Goal: Task Accomplishment & Management: Use online tool/utility

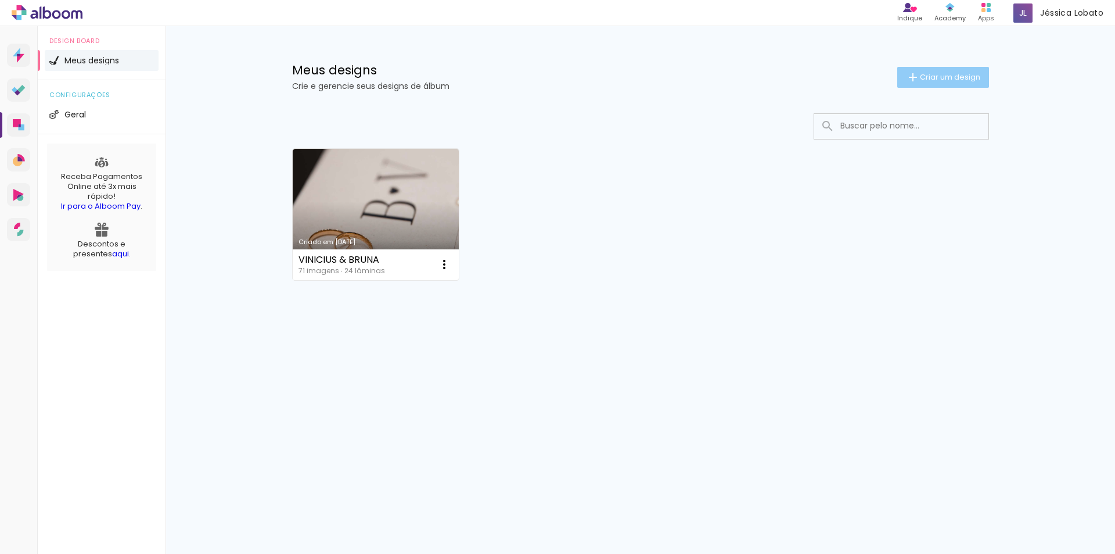
click at [930, 76] on span "Criar um design" at bounding box center [950, 77] width 60 height 8
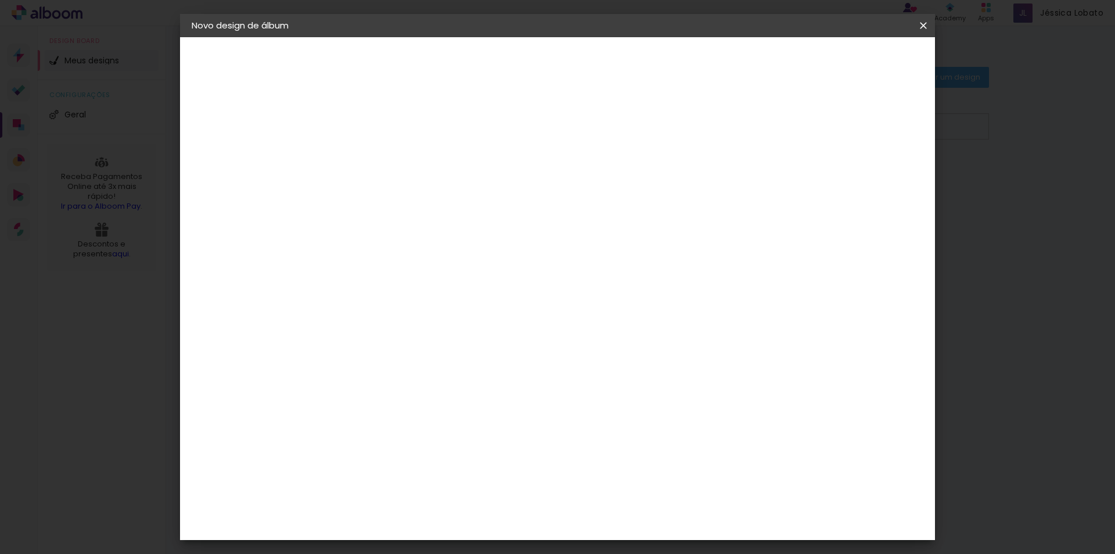
click at [382, 152] on input at bounding box center [382, 156] width 0 height 18
type input "V"
type input "[PERSON_NAME] E [PERSON_NAME]"
type paper-input "[PERSON_NAME] E [PERSON_NAME]"
click at [0, 0] on header "Informações Dê um título ao seu álbum. Avançar" at bounding box center [0, 0] width 0 height 0
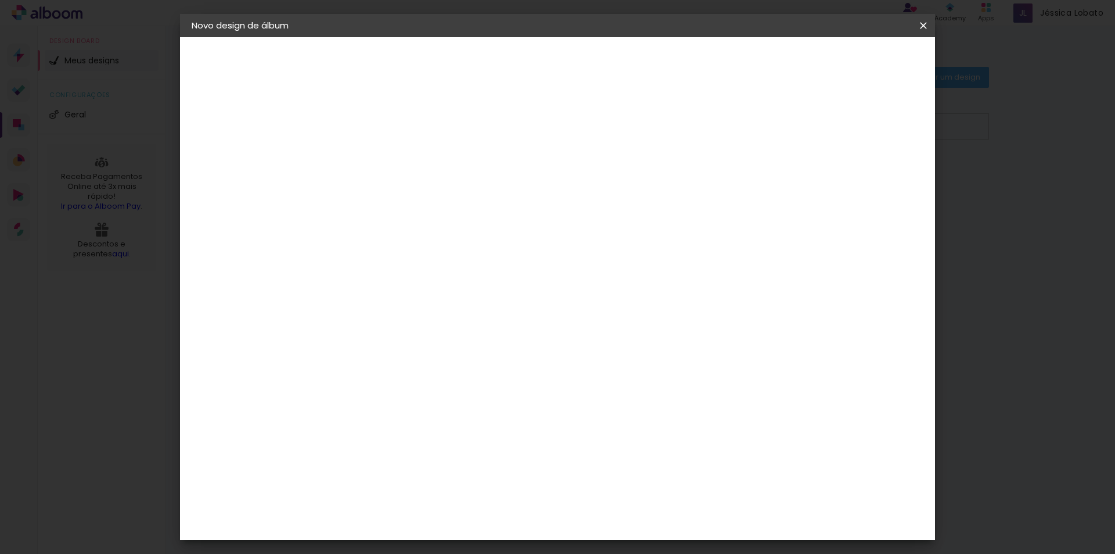
click at [501, 67] on paper-button "Avançar" at bounding box center [472, 62] width 57 height 20
click at [418, 227] on input at bounding box center [411, 221] width 117 height 15
type input "L"
type input "INO"
type paper-input "INO"
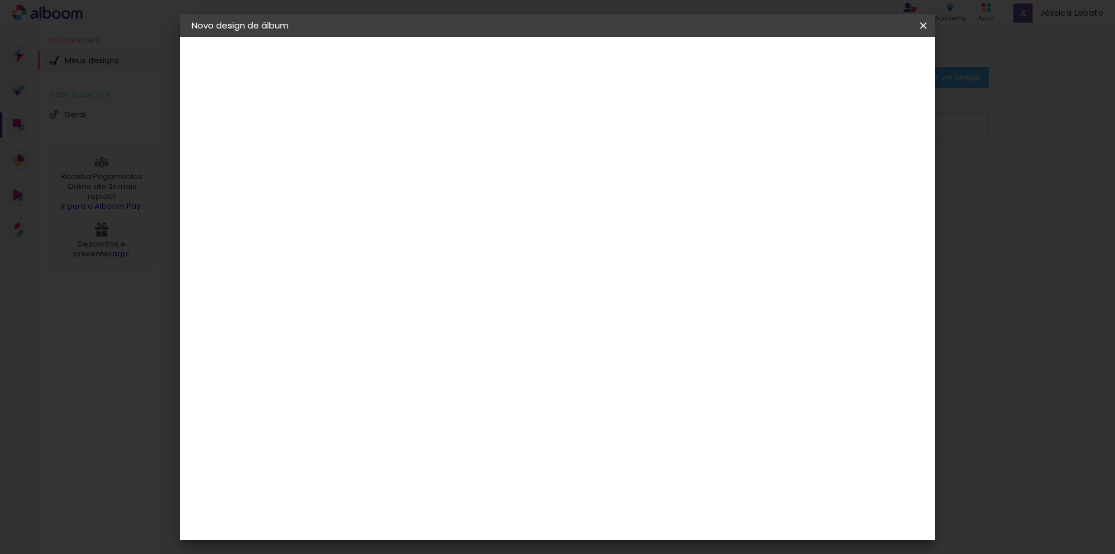
click at [405, 268] on paper-item "Inove" at bounding box center [400, 263] width 102 height 26
click at [0, 0] on slot "Avançar" at bounding box center [0, 0] width 0 height 0
click at [460, 478] on span "25 × 25" at bounding box center [433, 490] width 54 height 24
click at [0, 0] on slot "Avançar" at bounding box center [0, 0] width 0 height 0
click at [851, 65] on span "Iniciar design" at bounding box center [824, 62] width 53 height 8
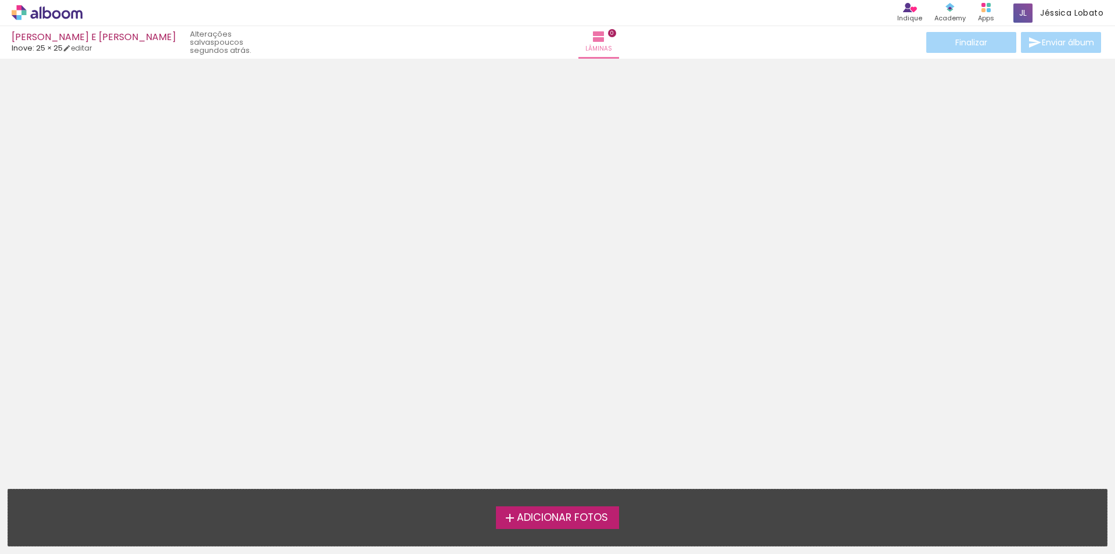
click at [551, 504] on div "Adicionar Fotos Solte suas fotos aqui..." at bounding box center [557, 517] width 1099 height 56
click at [559, 519] on span "Adicionar Fotos" at bounding box center [562, 517] width 91 height 10
click at [0, 0] on input "file" at bounding box center [0, 0] width 0 height 0
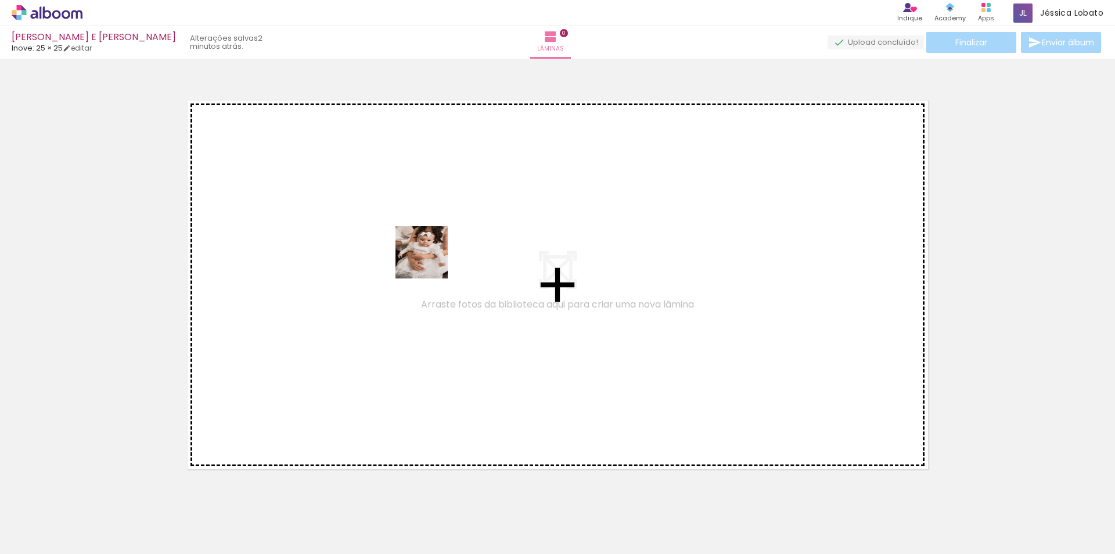
drag, startPoint x: 125, startPoint y: 512, endPoint x: 430, endPoint y: 261, distance: 395.8
click at [430, 261] on quentale-workspace at bounding box center [557, 277] width 1115 height 554
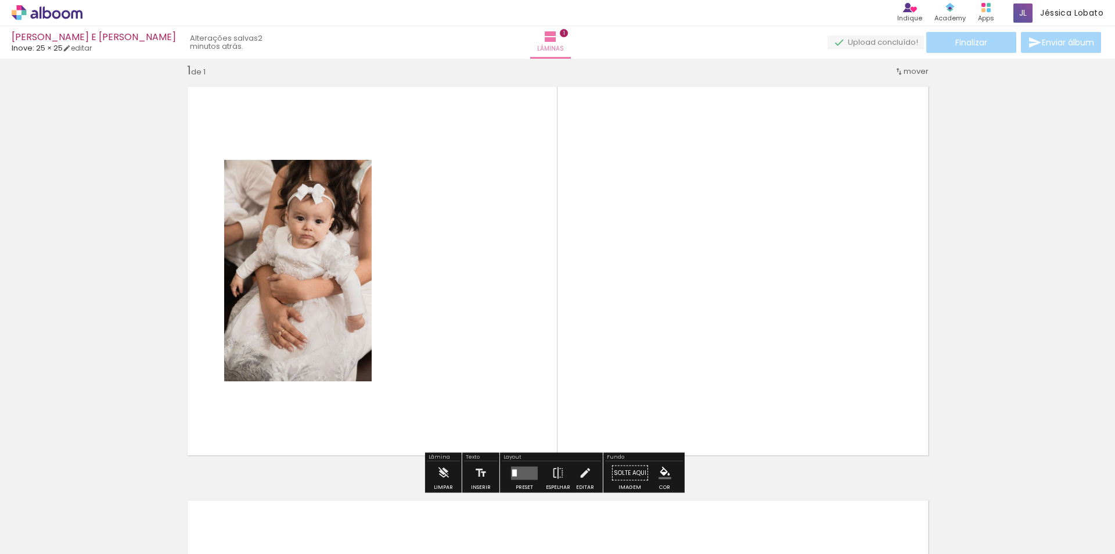
scroll to position [15, 0]
click at [340, 246] on quentale-photo at bounding box center [298, 269] width 148 height 221
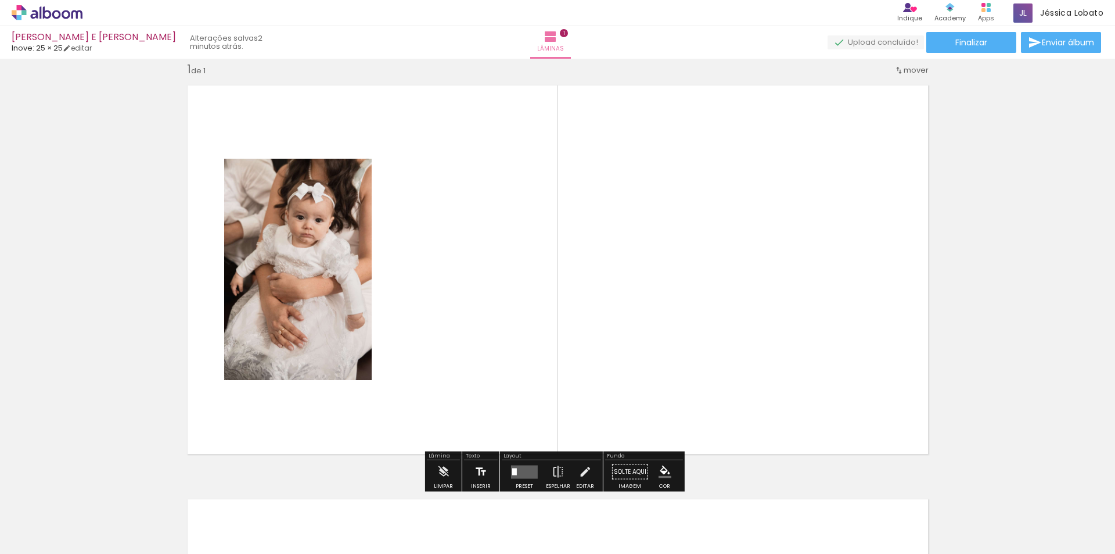
click at [478, 475] on iron-icon at bounding box center [481, 471] width 13 height 23
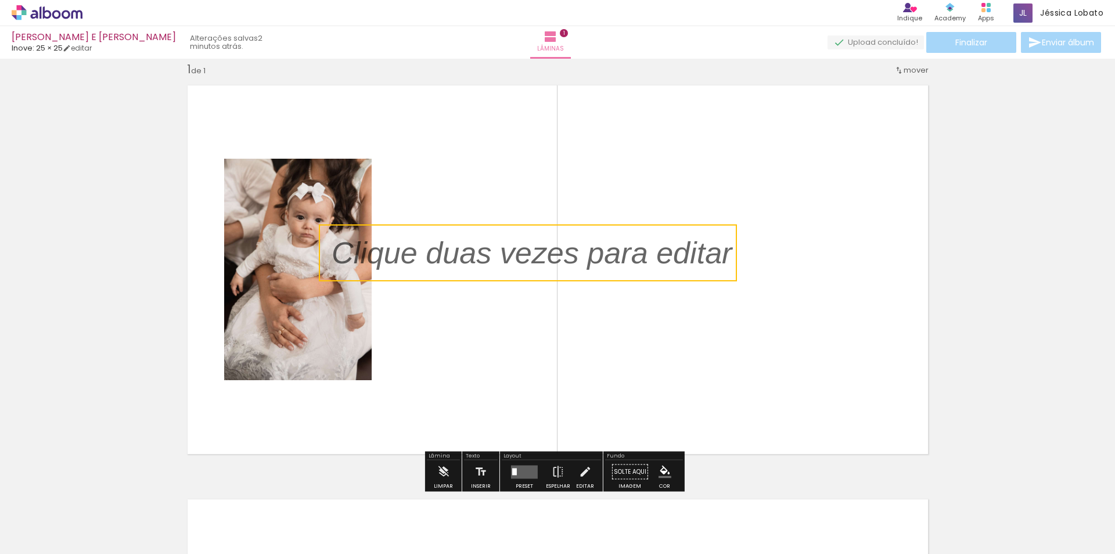
click at [497, 256] on quentale-selection at bounding box center [528, 252] width 418 height 57
type input "Sans Serif"
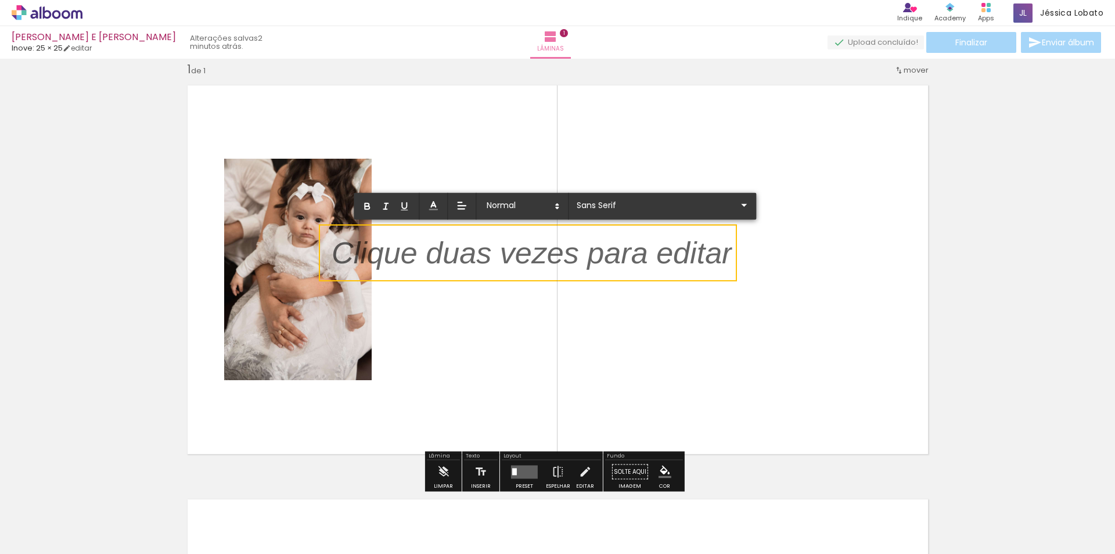
click at [497, 256] on p at bounding box center [532, 259] width 400 height 43
click at [542, 203] on span at bounding box center [522, 206] width 81 height 16
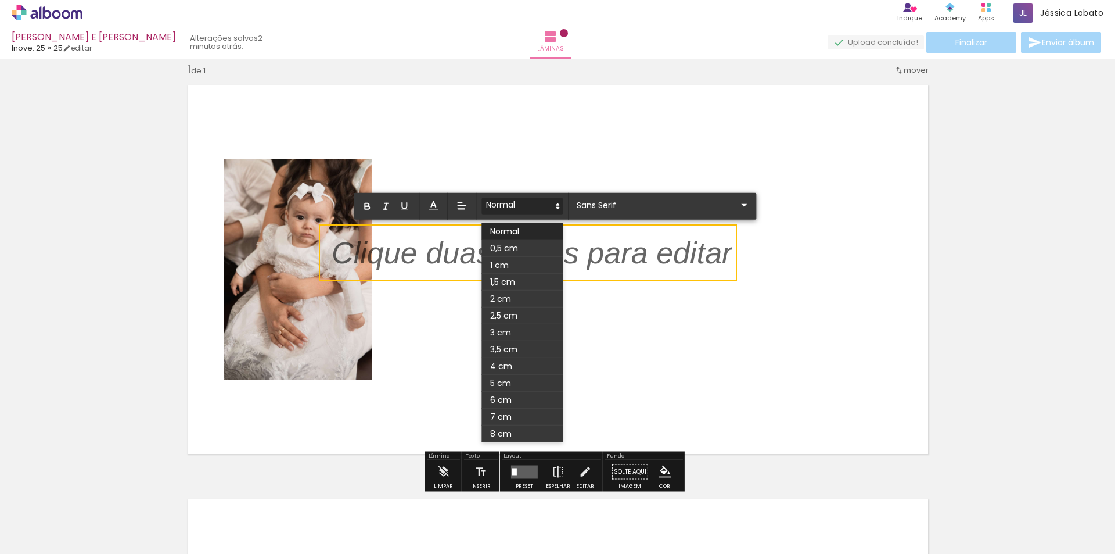
click at [523, 204] on span at bounding box center [522, 206] width 81 height 16
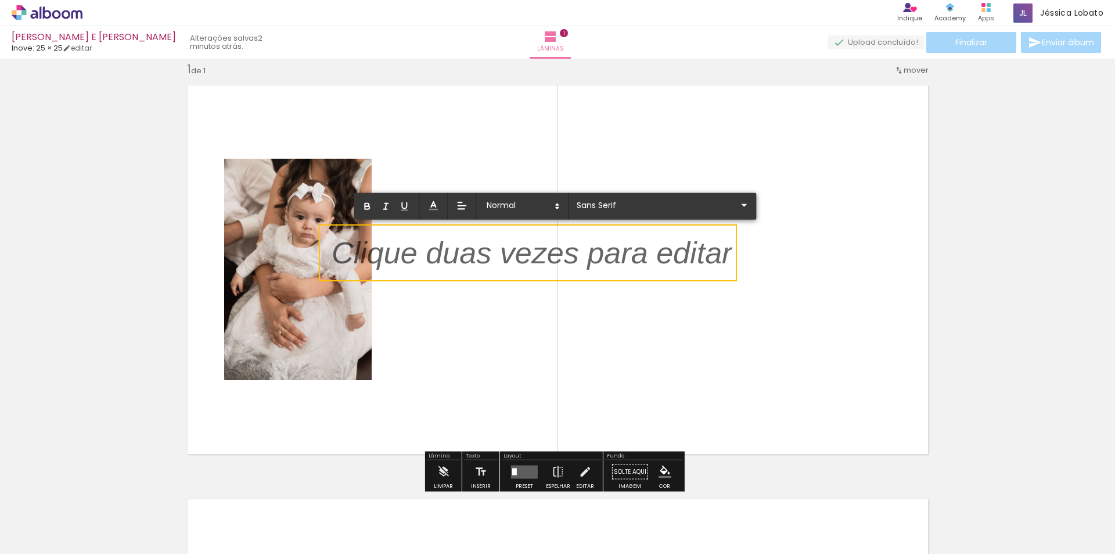
click at [473, 270] on p at bounding box center [532, 259] width 400 height 43
click at [477, 259] on p at bounding box center [532, 259] width 400 height 43
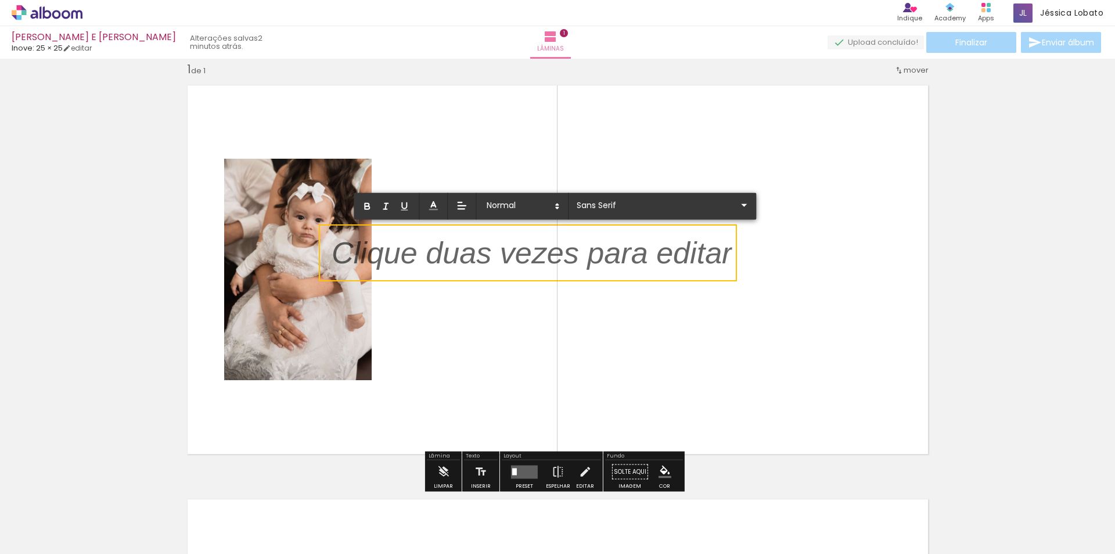
click at [471, 257] on p at bounding box center [532, 259] width 400 height 43
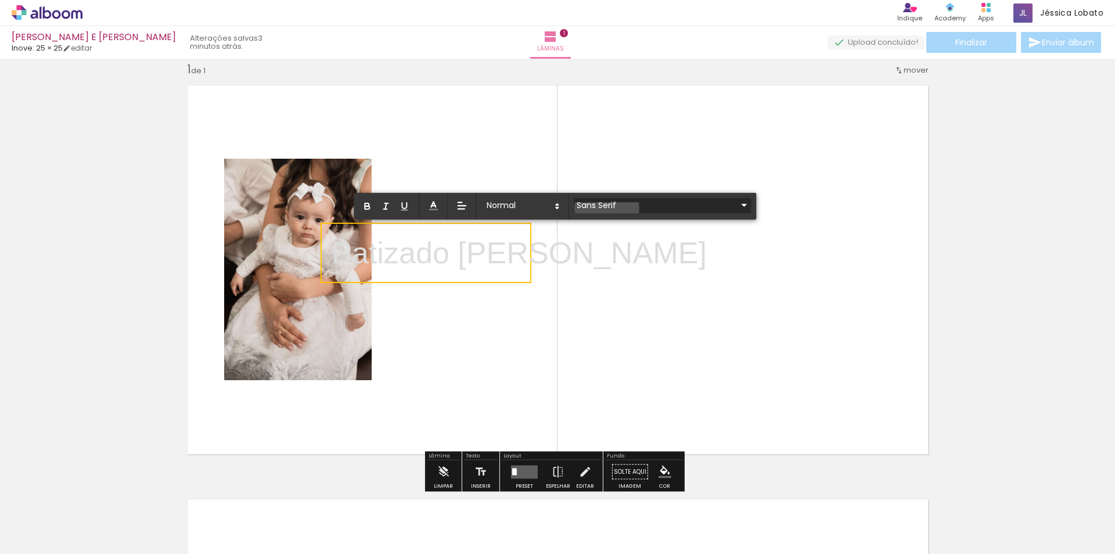
click at [607, 208] on input "Sans Serif" at bounding box center [655, 205] width 163 height 12
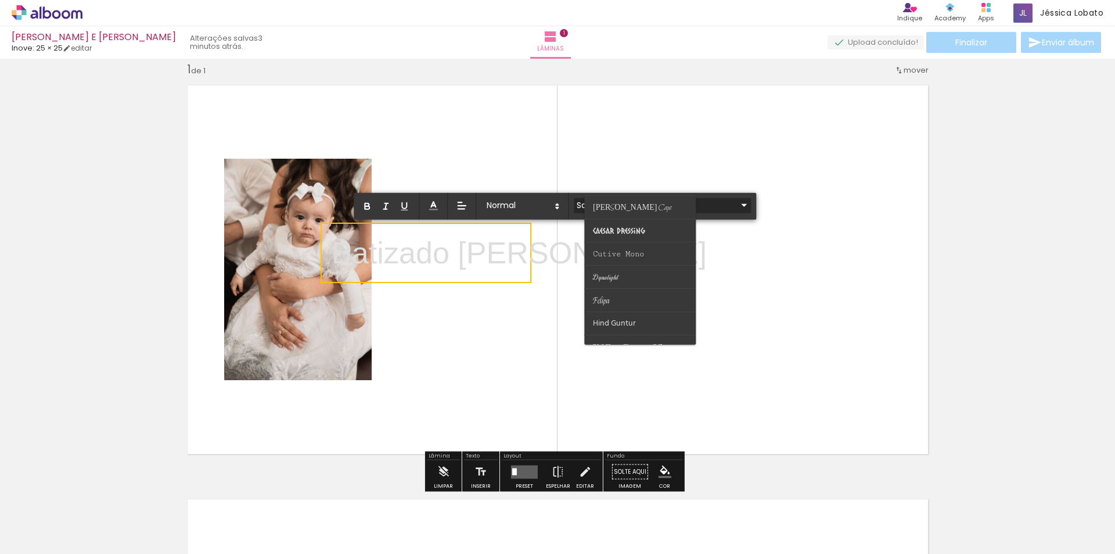
scroll to position [174, 0]
click at [619, 62] on span "Dynalight" at bounding box center [615, 56] width 44 height 11
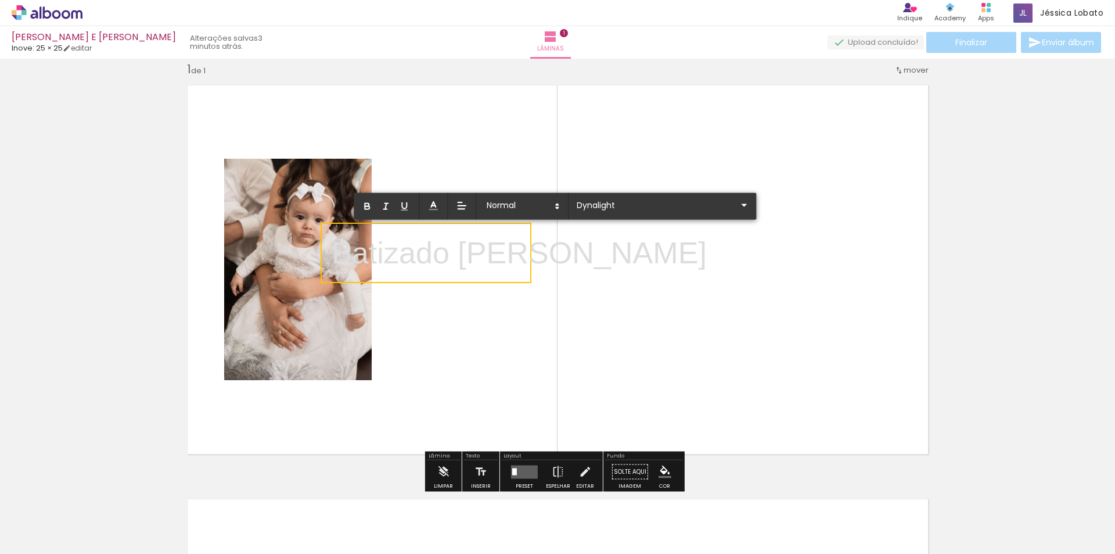
click at [467, 257] on p "Batizado [PERSON_NAME] ﻿" at bounding box center [519, 253] width 375 height 45
click at [467, 257] on p "Batizado [PERSON_NAME]" at bounding box center [519, 252] width 375 height 43
click at [635, 202] on input "Sans Serif" at bounding box center [655, 205] width 163 height 12
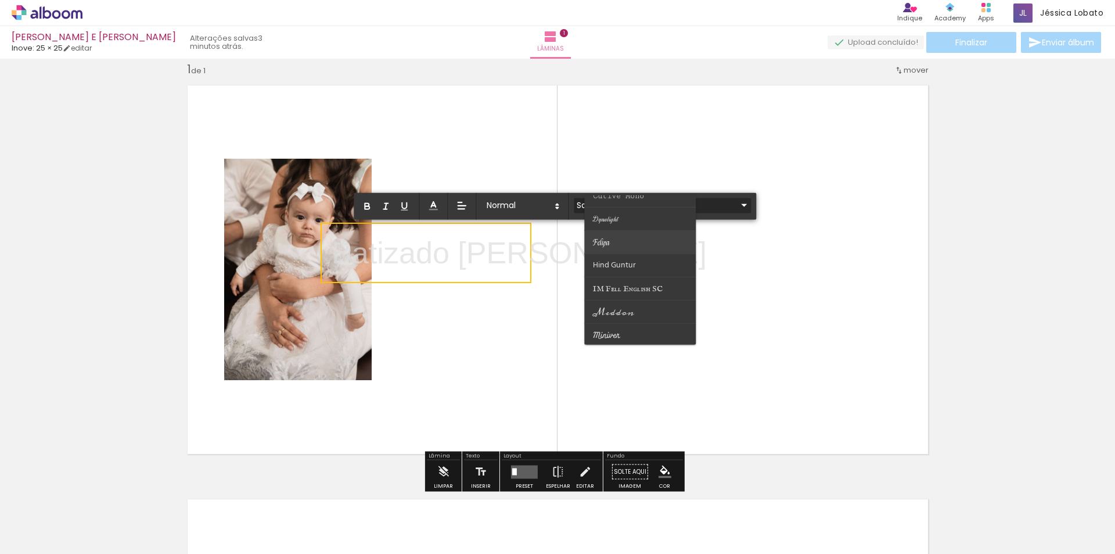
click at [613, 242] on paper-item at bounding box center [640, 242] width 112 height 23
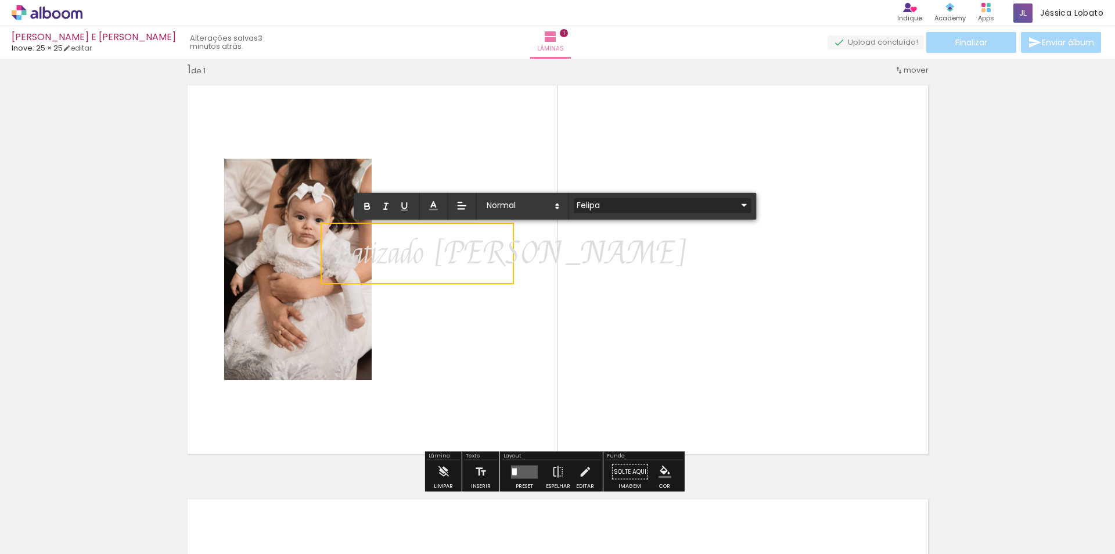
click at [737, 209] on iron-icon at bounding box center [744, 205] width 14 height 14
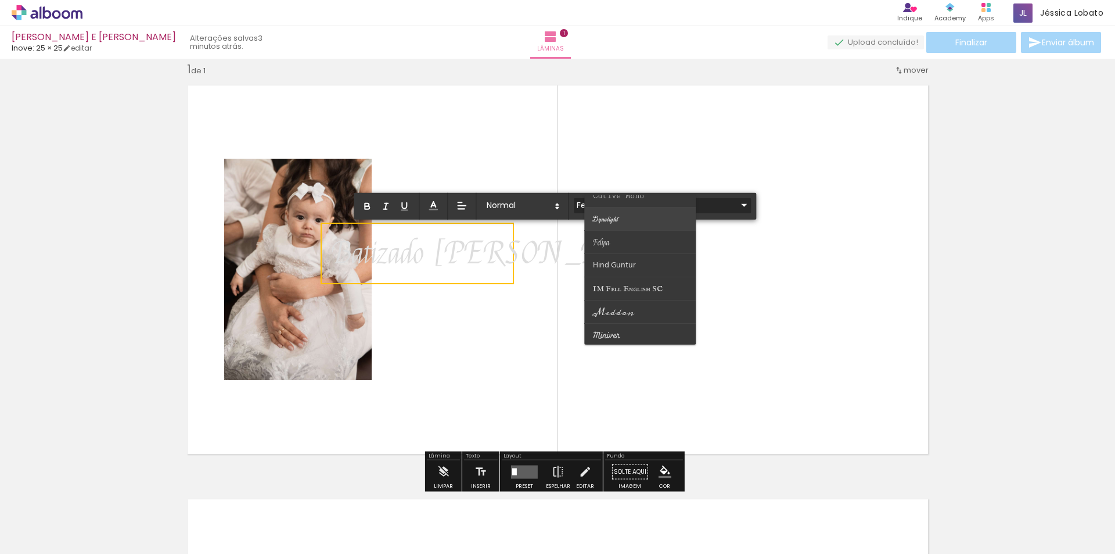
click at [624, 218] on paper-item at bounding box center [640, 218] width 112 height 23
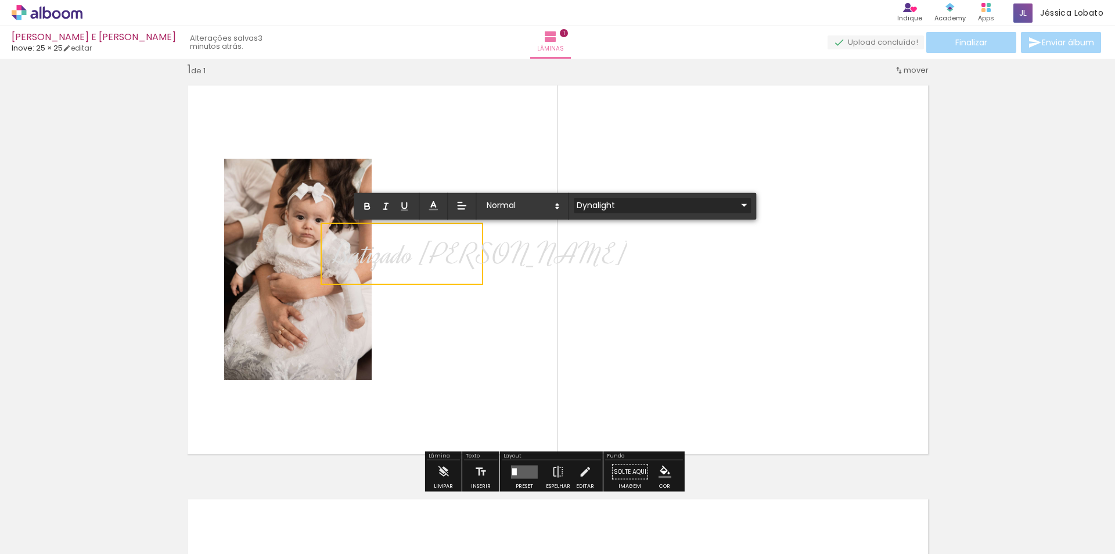
click at [737, 204] on iron-icon at bounding box center [744, 205] width 14 height 14
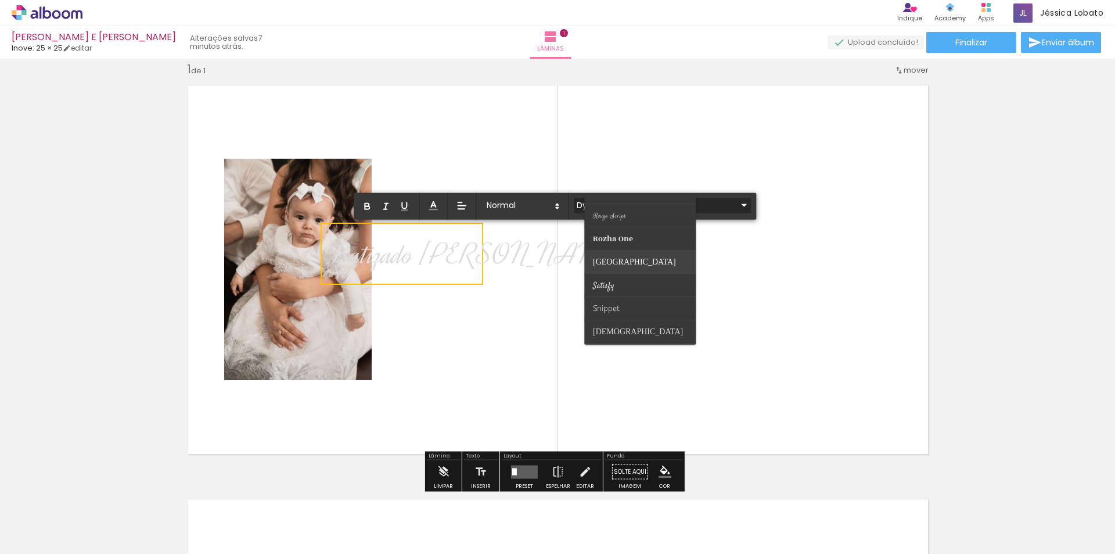
scroll to position [455, 0]
click at [629, 263] on paper-item at bounding box center [640, 263] width 112 height 23
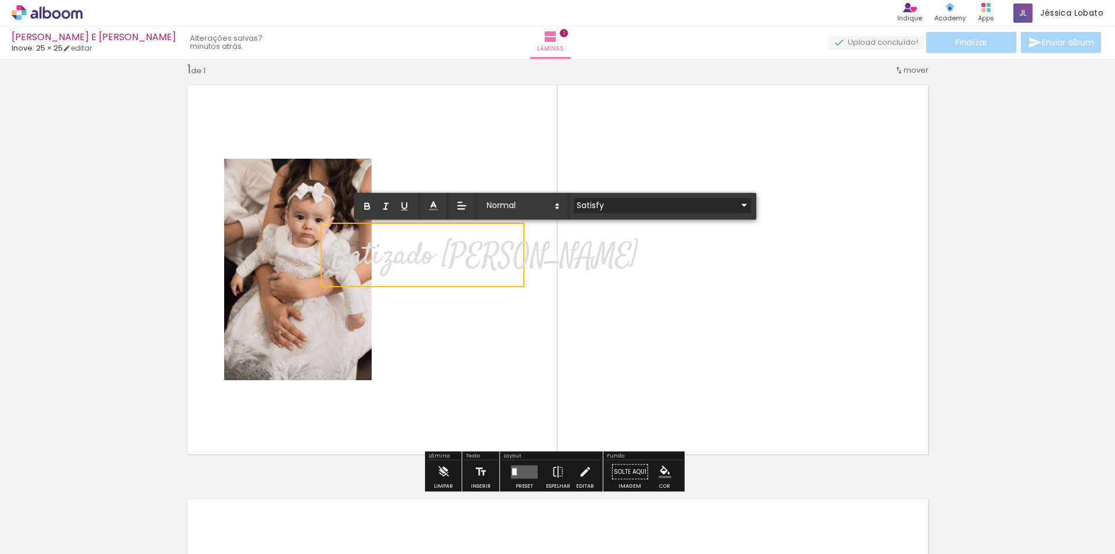
click at [605, 201] on input "Satisfy" at bounding box center [655, 205] width 163 height 12
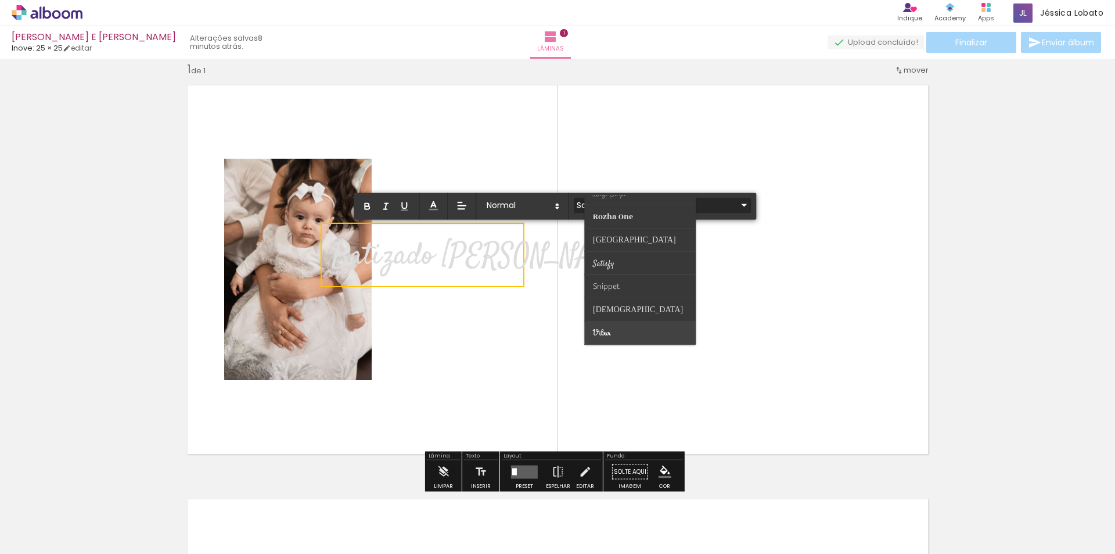
click at [611, 325] on paper-item at bounding box center [640, 332] width 112 height 23
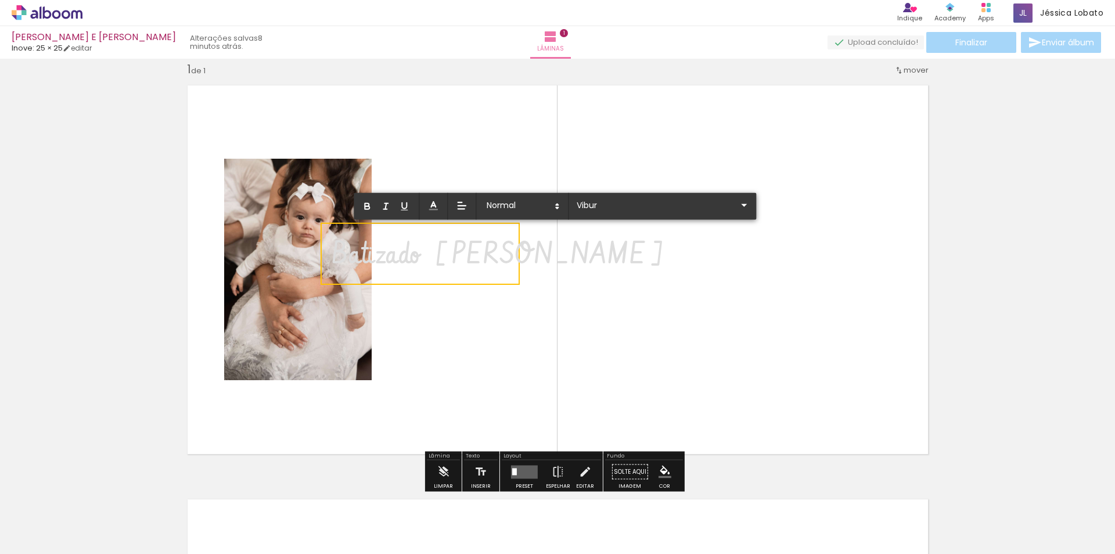
click at [517, 319] on quentale-layouter at bounding box center [558, 269] width 757 height 385
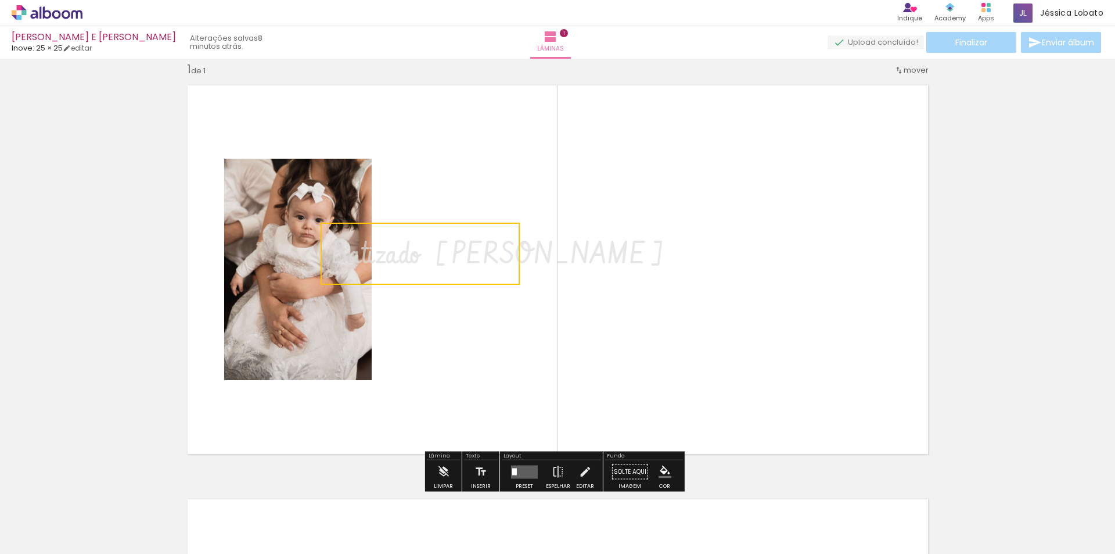
click at [443, 192] on quentale-layouter at bounding box center [558, 269] width 757 height 385
click at [403, 257] on span "Batizado [PERSON_NAME]" at bounding box center [499, 254] width 335 height 41
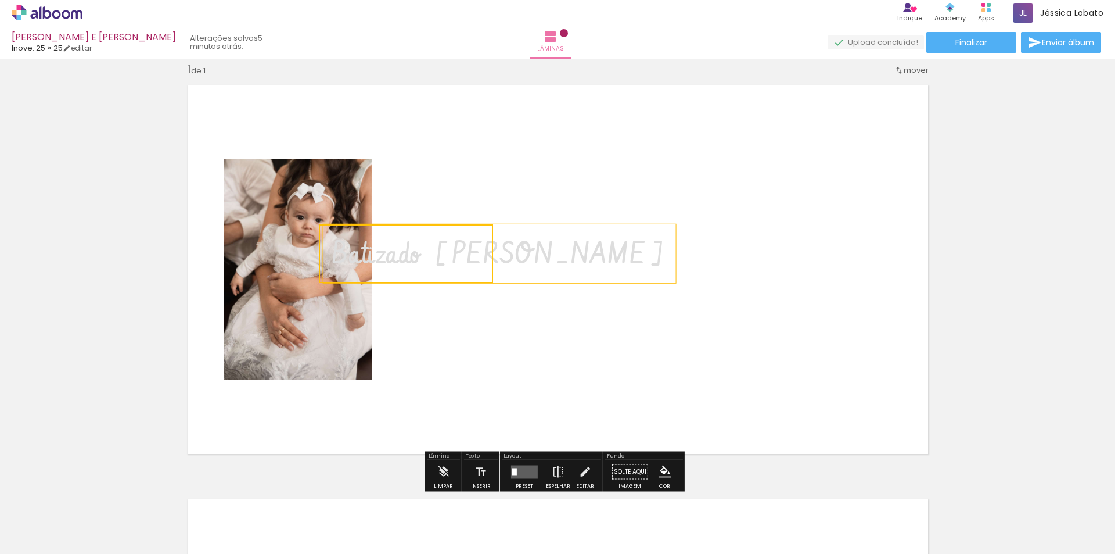
click at [35, 543] on span "Adicionar Fotos" at bounding box center [41, 538] width 35 height 13
click at [0, 0] on input "file" at bounding box center [0, 0] width 0 height 0
click at [440, 260] on span "Batizado [PERSON_NAME]" at bounding box center [499, 254] width 335 height 41
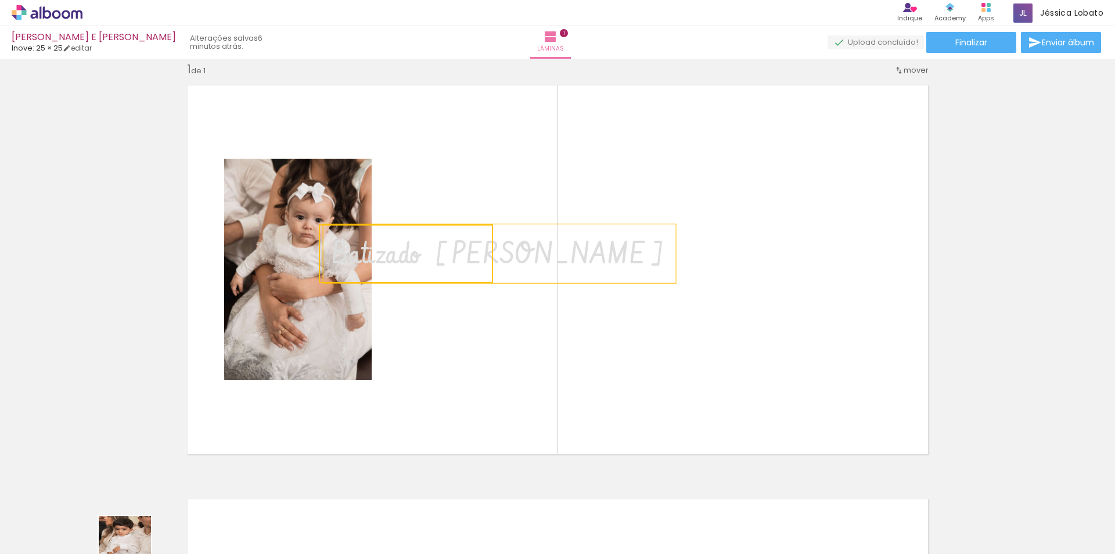
drag, startPoint x: 158, startPoint y: 546, endPoint x: 127, endPoint y: 552, distance: 31.4
click at [95, 552] on iron-horizontal-list at bounding box center [83, 517] width 23 height 73
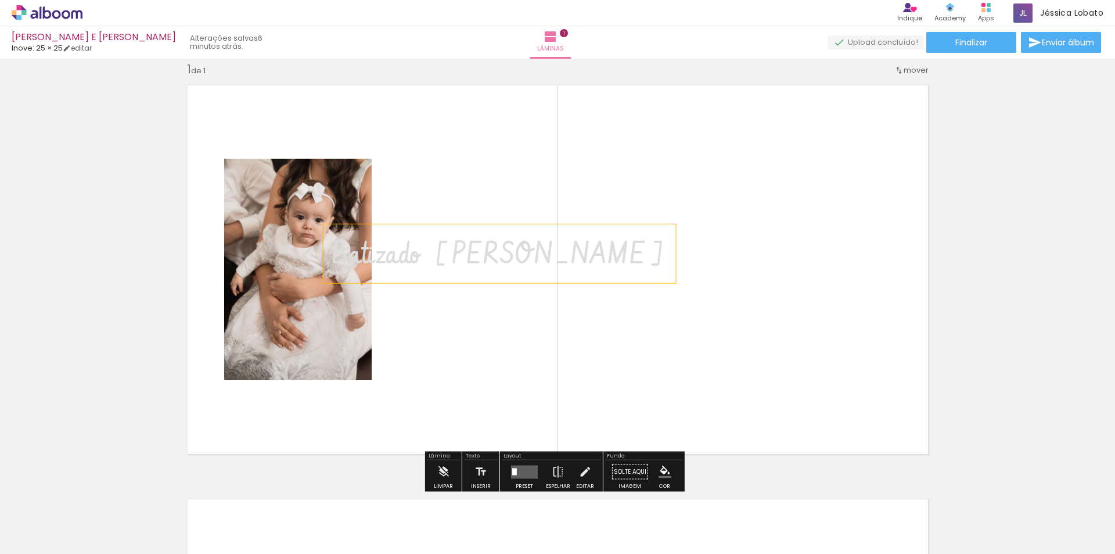
click at [436, 259] on span "Batizado [PERSON_NAME]" at bounding box center [499, 254] width 335 height 41
click at [437, 253] on quentale-selection at bounding box center [406, 253] width 174 height 59
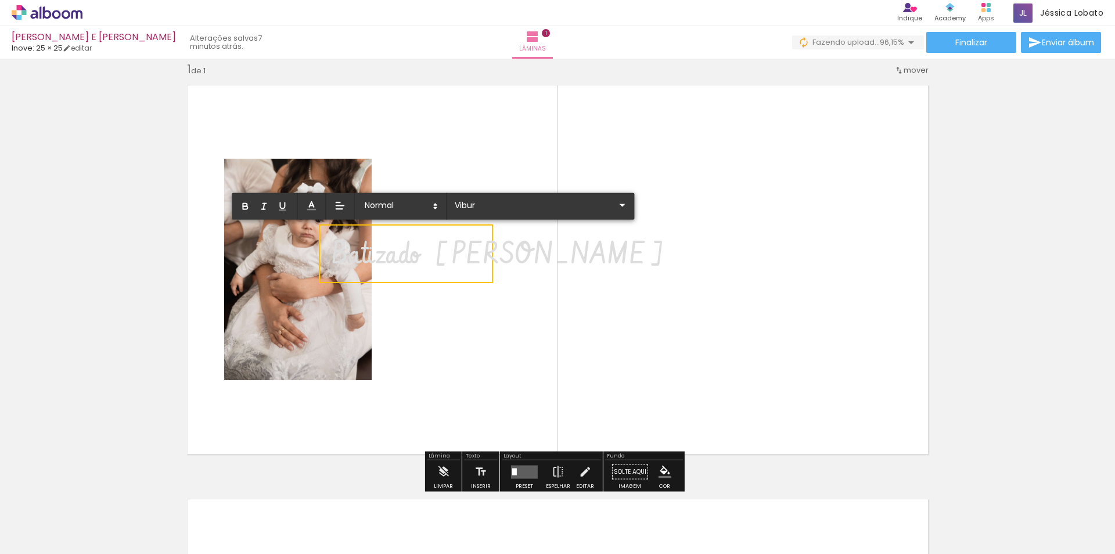
click at [435, 259] on span "Batizado [PERSON_NAME]" at bounding box center [499, 254] width 335 height 41
type input "Sans Serif"
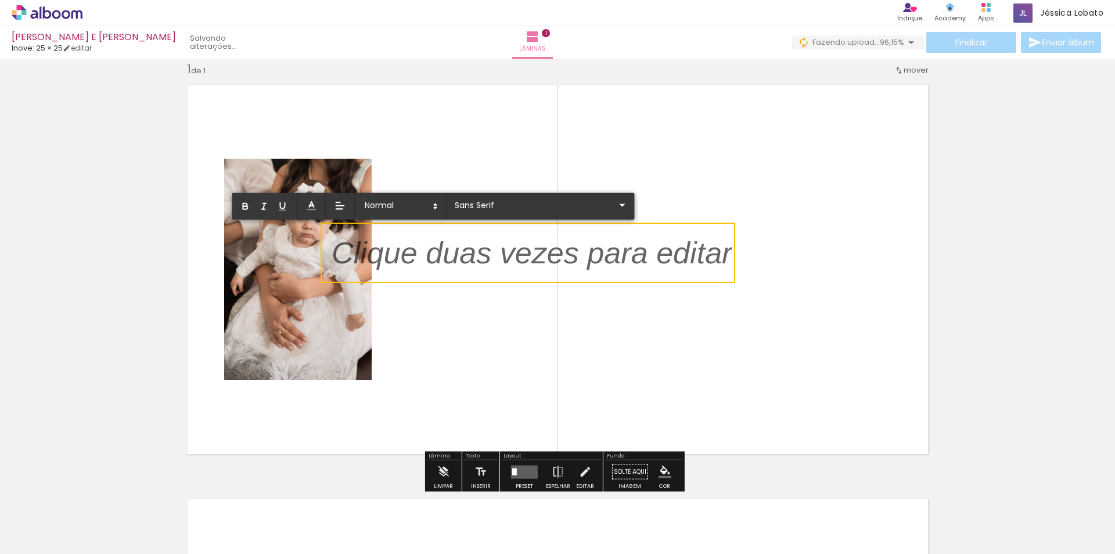
click at [85, 282] on div "Inserir lâmina 1 de 1" at bounding box center [557, 462] width 1115 height 828
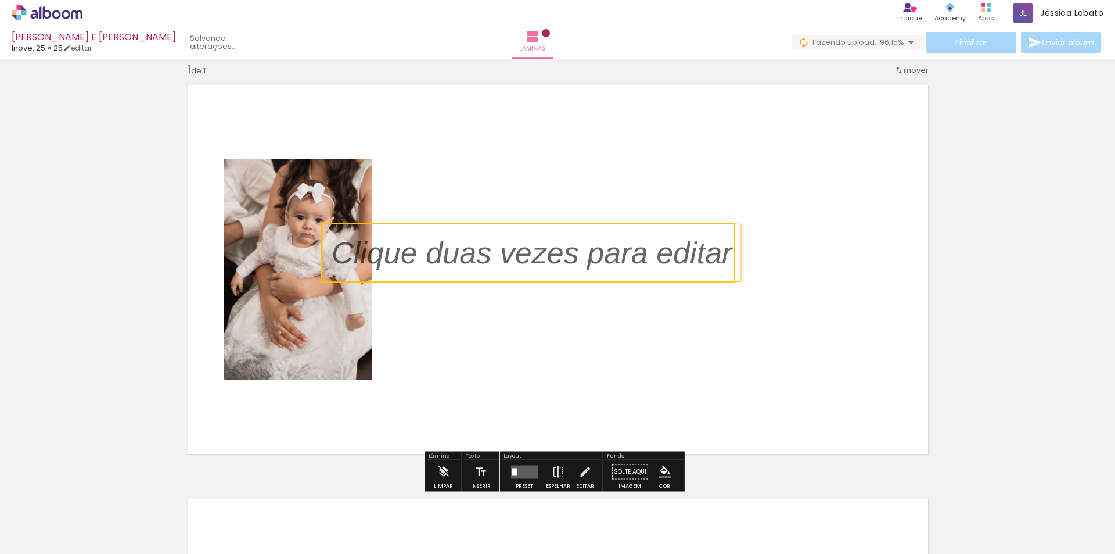
click at [616, 250] on quentale-selection at bounding box center [528, 253] width 415 height 60
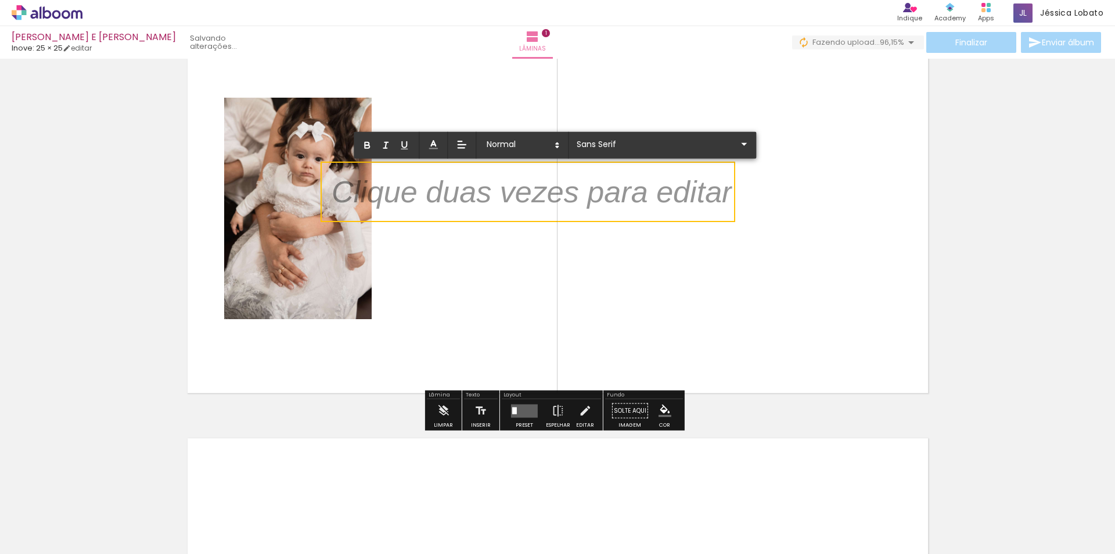
scroll to position [0, 0]
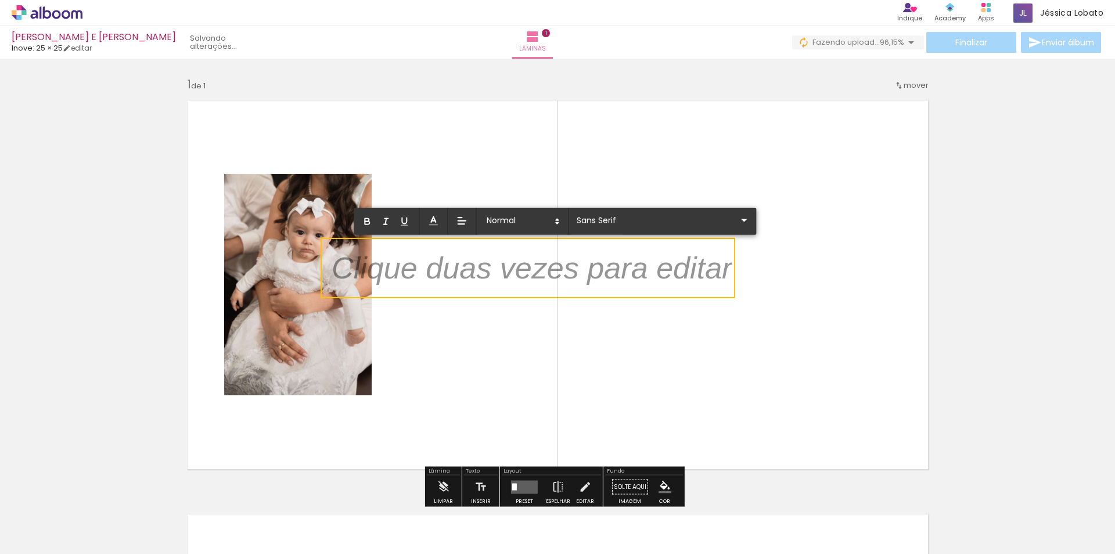
click at [719, 178] on quentale-layouter at bounding box center [558, 284] width 757 height 385
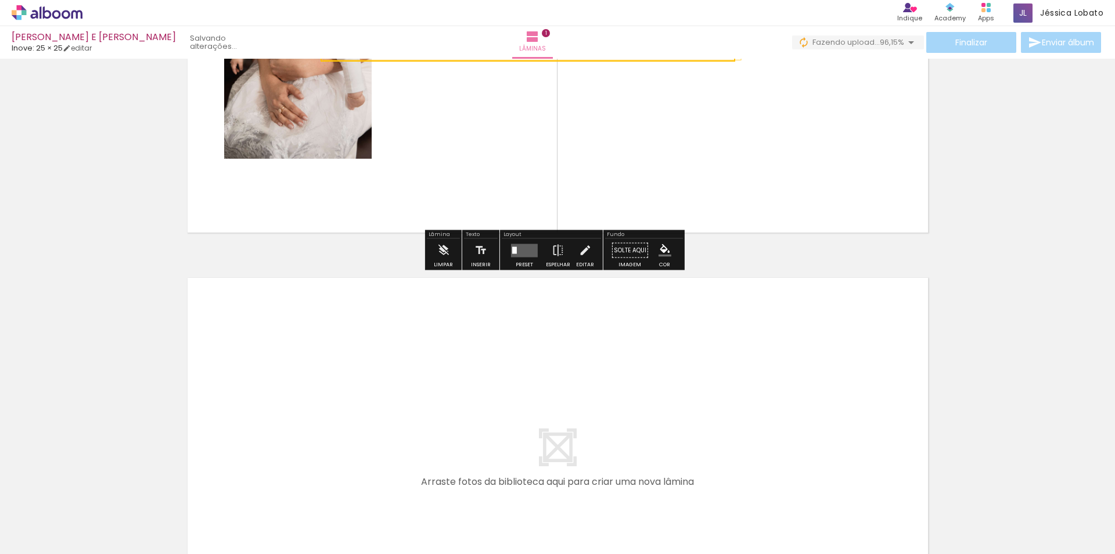
scroll to position [407, 0]
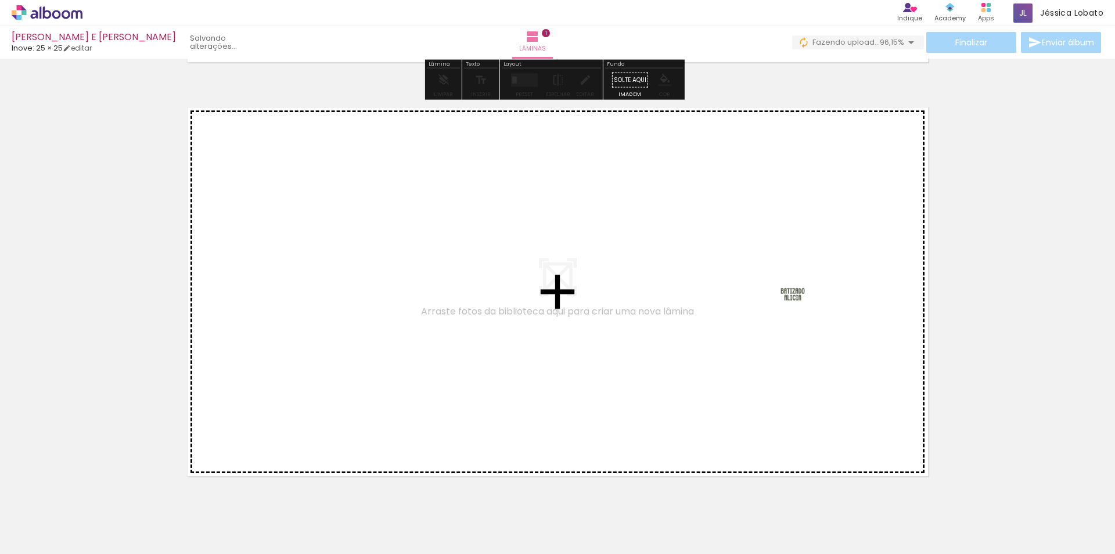
drag, startPoint x: 834, startPoint y: 337, endPoint x: 783, endPoint y: 284, distance: 73.9
click at [783, 284] on quentale-workspace at bounding box center [557, 277] width 1115 height 554
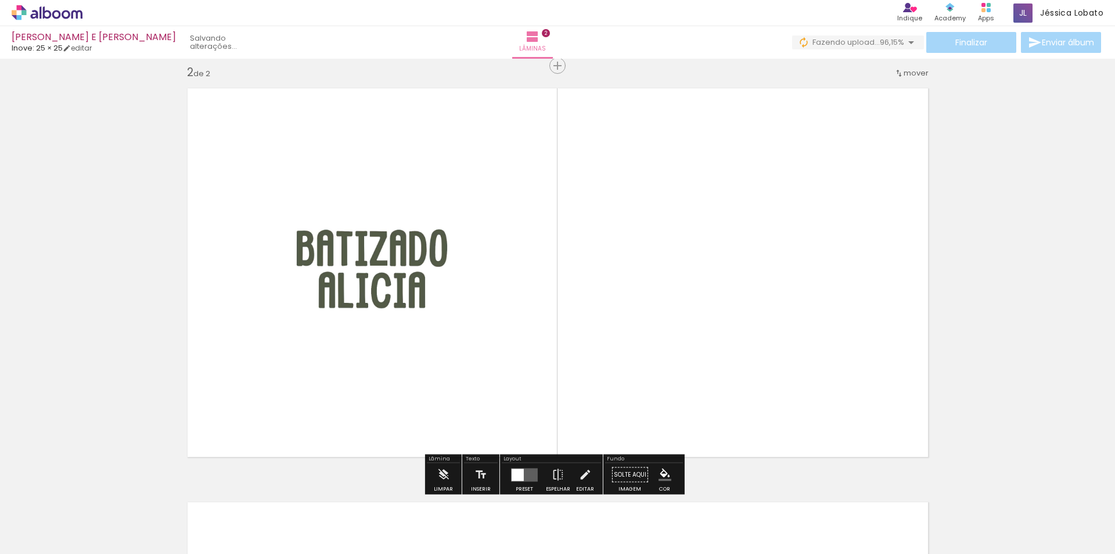
scroll to position [429, 0]
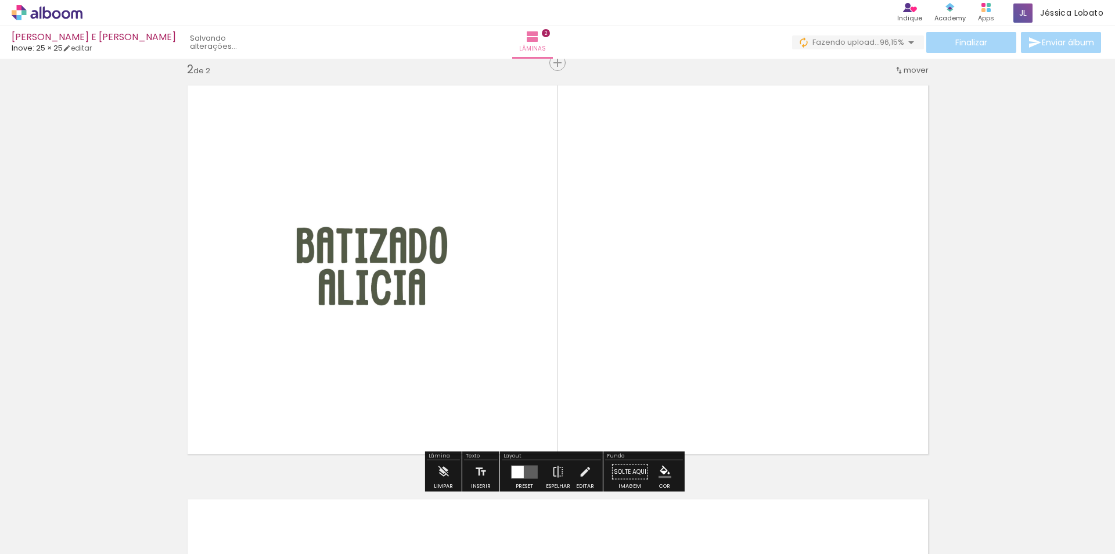
click at [422, 263] on quentale-photo at bounding box center [372, 269] width 334 height 333
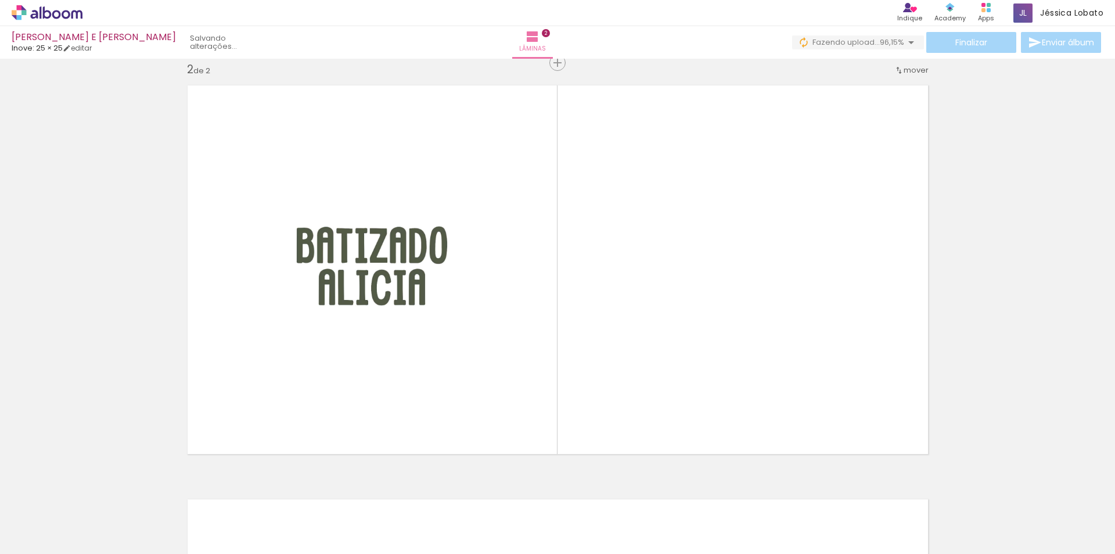
scroll to position [0, 0]
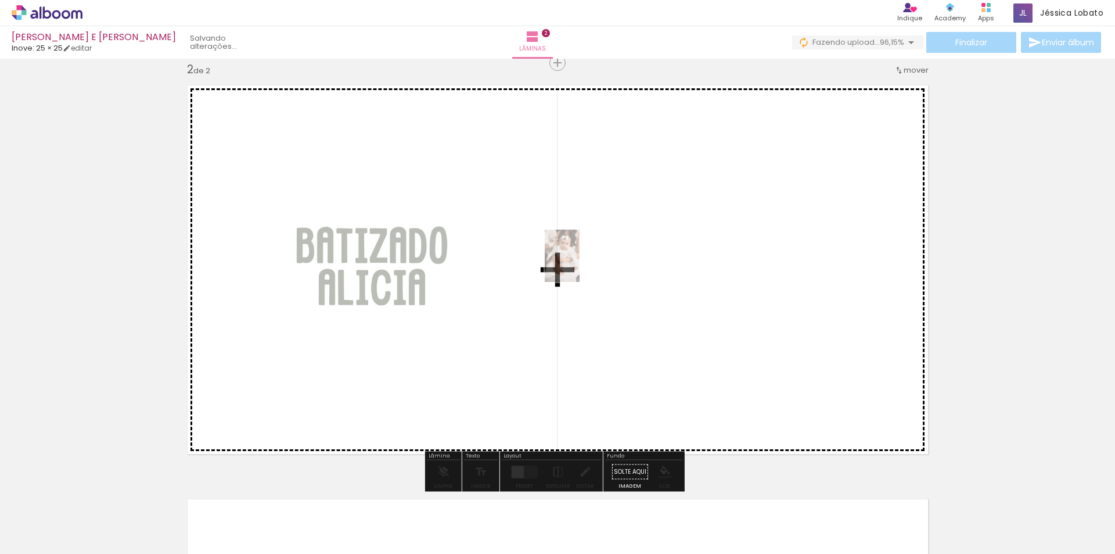
drag, startPoint x: 200, startPoint y: 485, endPoint x: 580, endPoint y: 264, distance: 439.4
click at [580, 264] on quentale-workspace at bounding box center [557, 277] width 1115 height 554
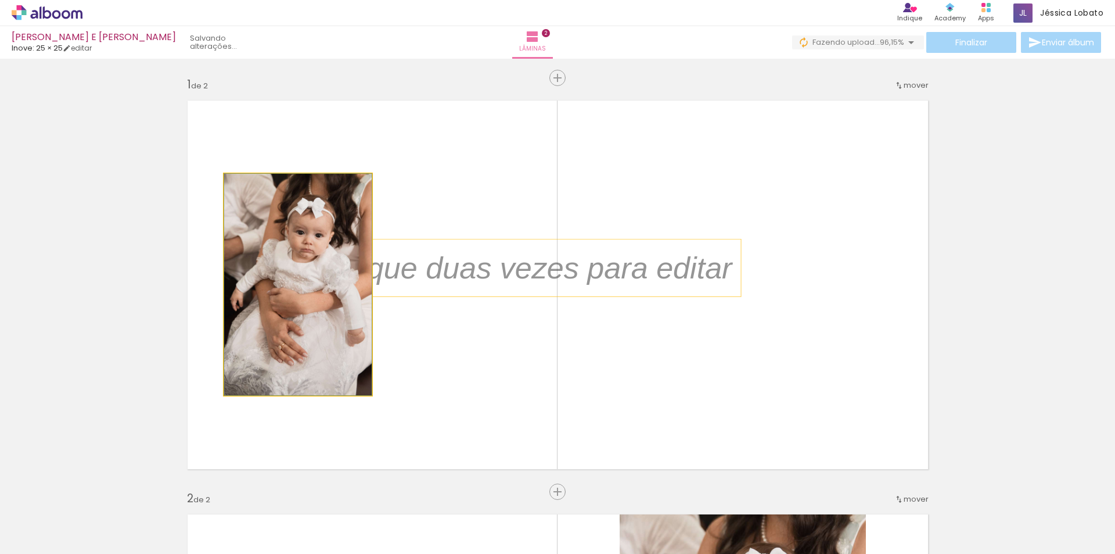
click at [316, 215] on quentale-photo at bounding box center [298, 284] width 148 height 221
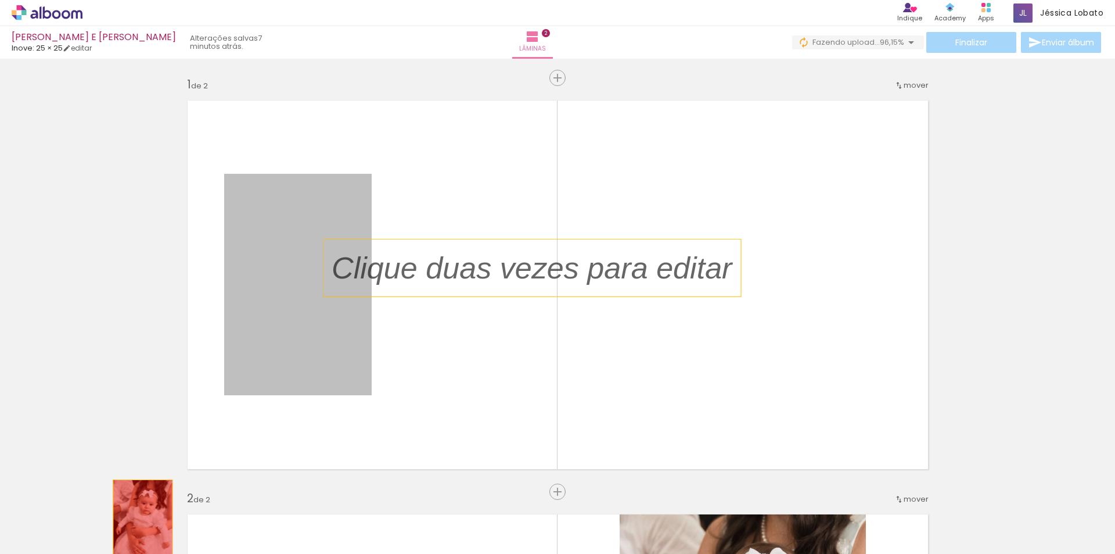
drag, startPoint x: 312, startPoint y: 224, endPoint x: 138, endPoint y: 524, distance: 347.3
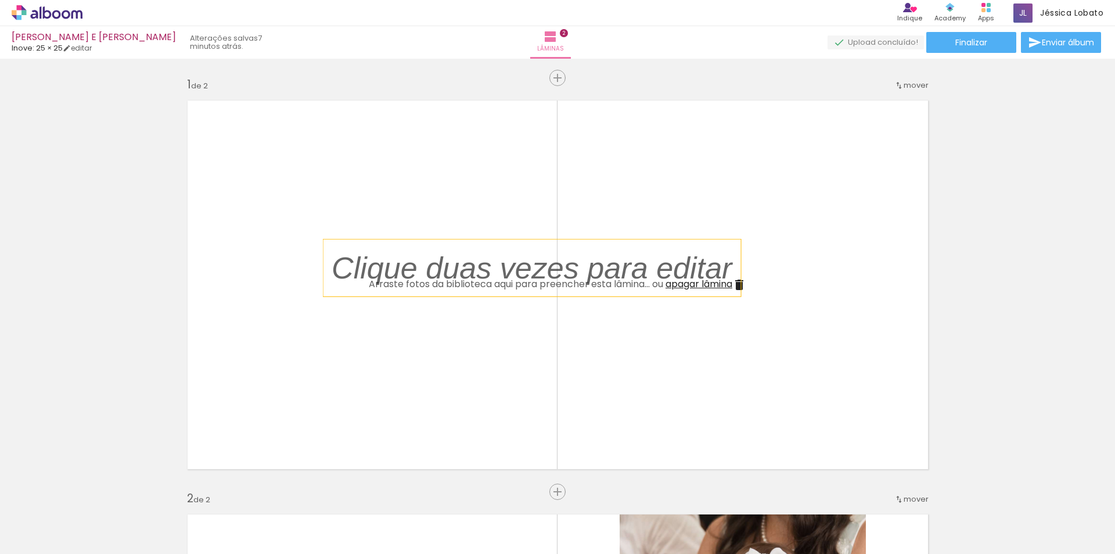
click at [737, 285] on iron-icon at bounding box center [740, 285] width 14 height 14
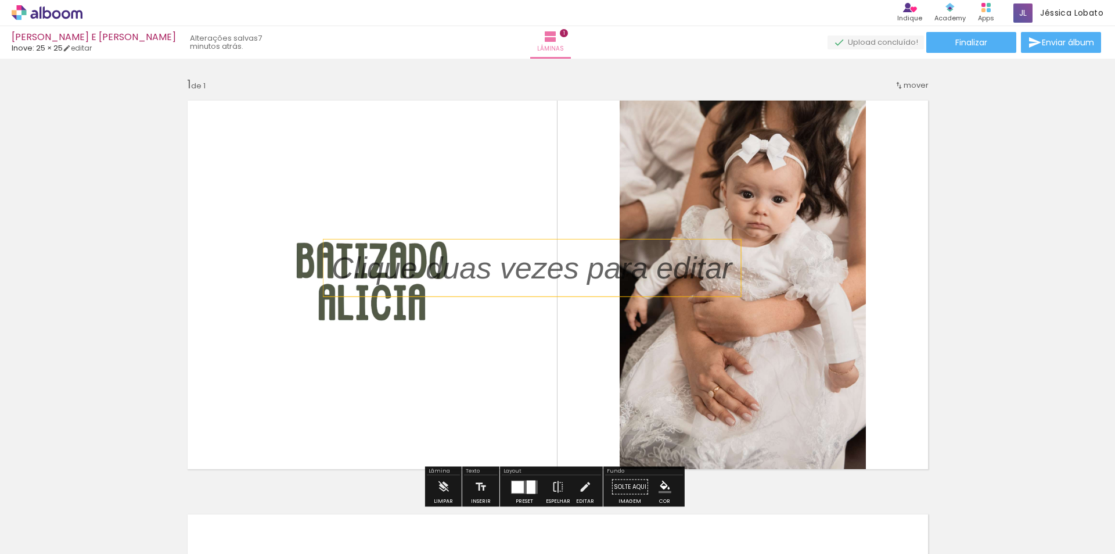
click at [510, 283] on p at bounding box center [541, 267] width 418 height 43
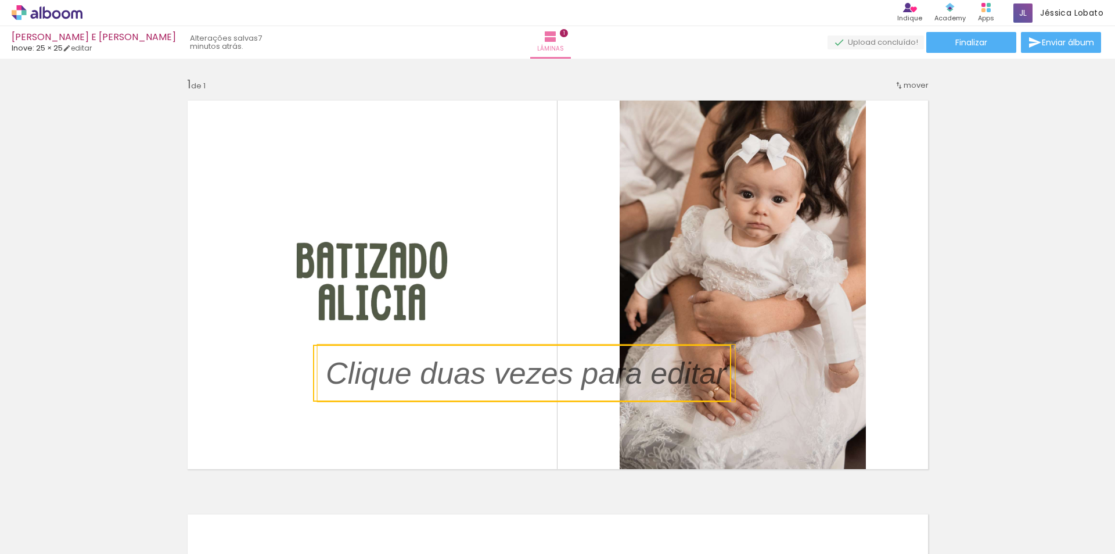
drag, startPoint x: 607, startPoint y: 322, endPoint x: 601, endPoint y: 373, distance: 51.5
click at [601, 373] on quentale-selection at bounding box center [522, 373] width 418 height 57
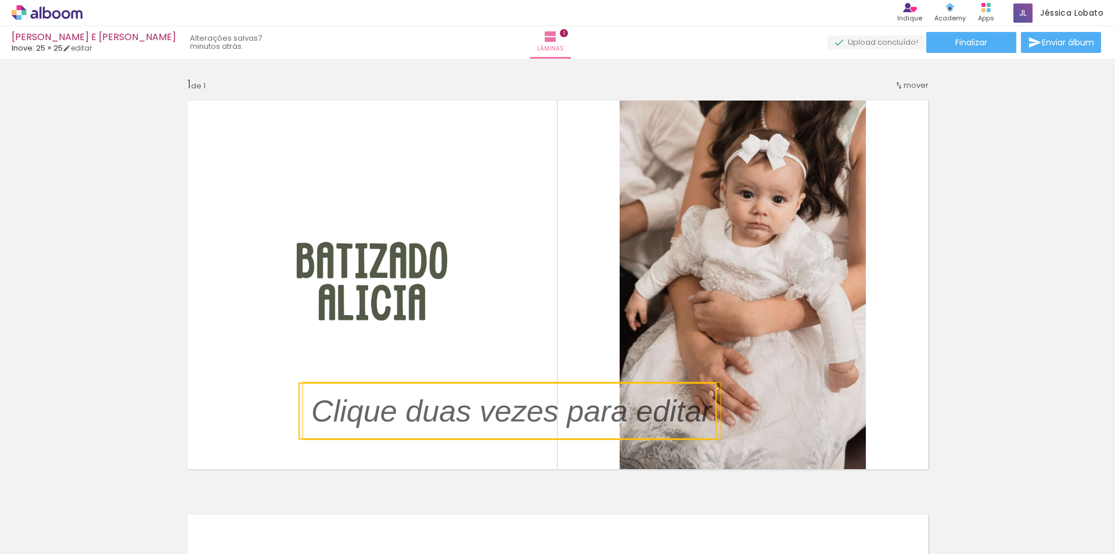
drag, startPoint x: 601, startPoint y: 373, endPoint x: 564, endPoint y: 411, distance: 53.4
click at [564, 411] on quentale-selection at bounding box center [508, 410] width 418 height 57
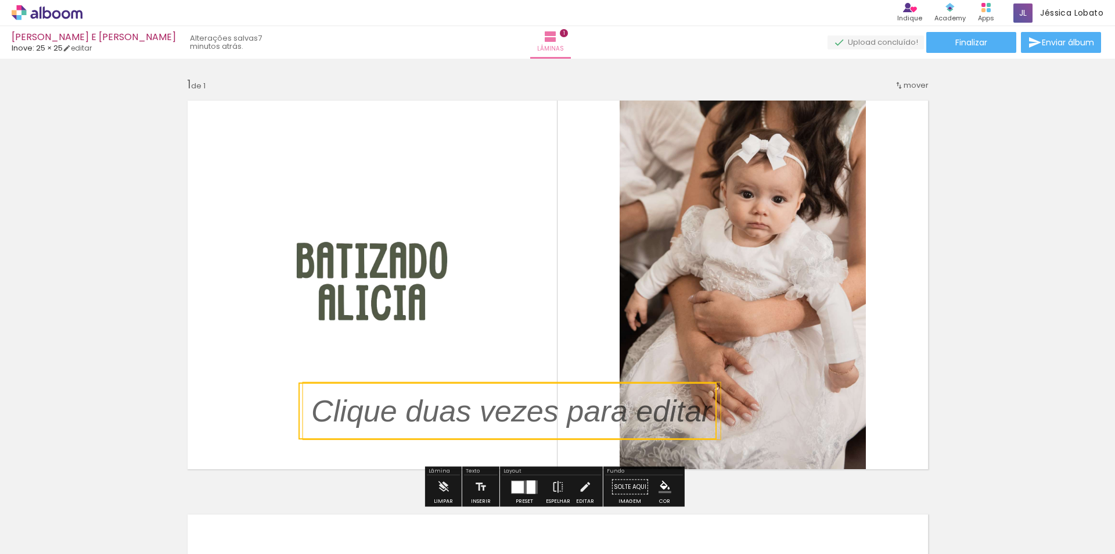
scroll to position [232, 0]
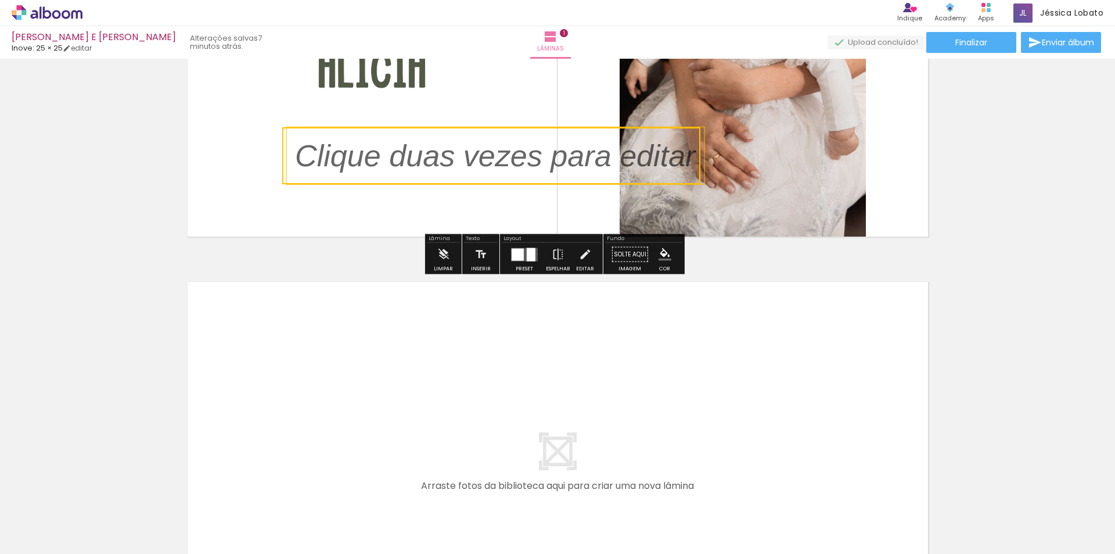
drag, startPoint x: 575, startPoint y: 175, endPoint x: 558, endPoint y: 148, distance: 32.4
click at [558, 148] on quentale-selection at bounding box center [491, 155] width 418 height 57
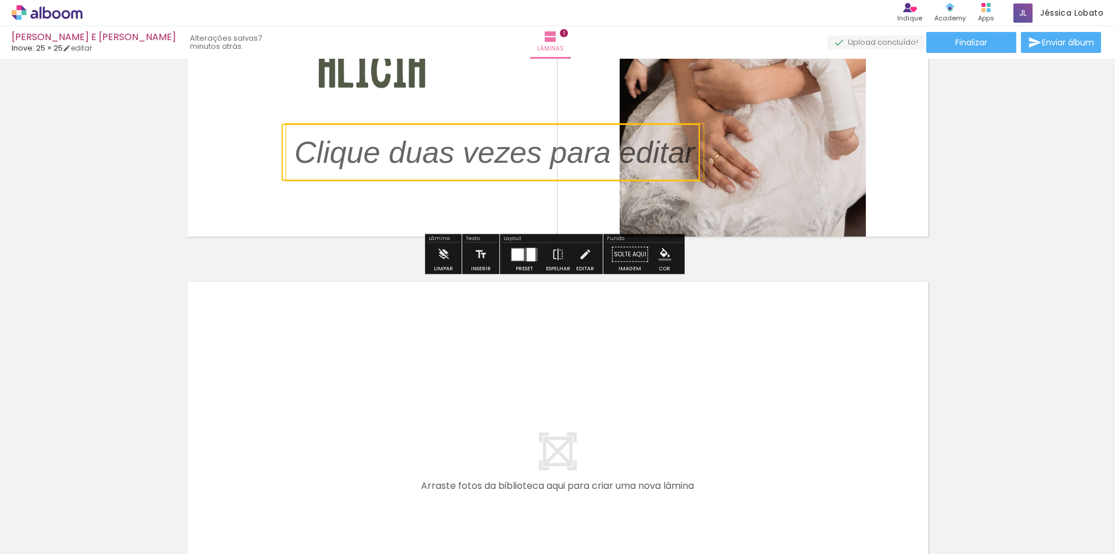
drag, startPoint x: 558, startPoint y: 148, endPoint x: 522, endPoint y: 151, distance: 36.2
click at [522, 151] on quentale-selection at bounding box center [491, 152] width 418 height 57
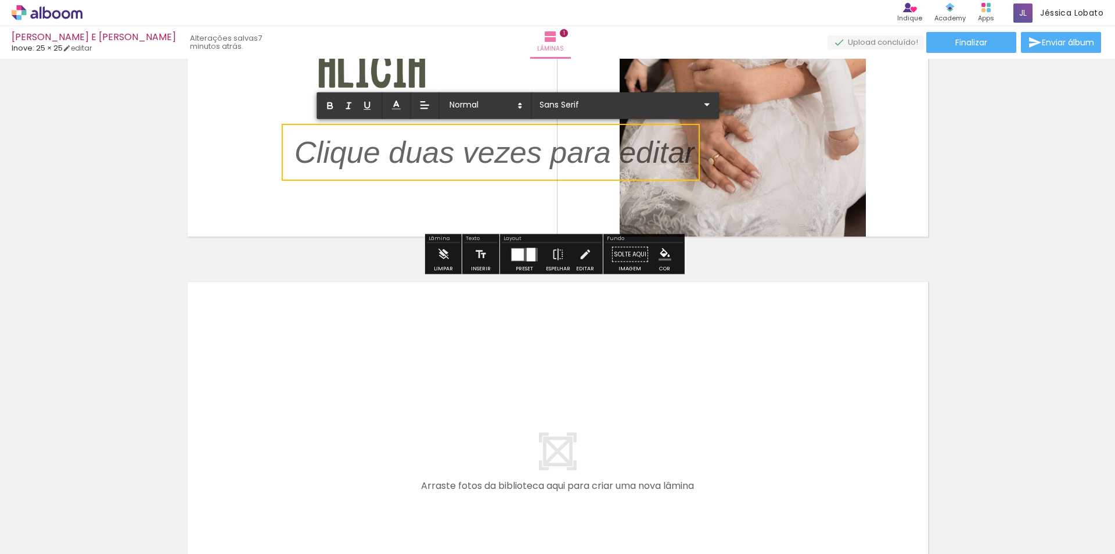
click at [522, 151] on p at bounding box center [495, 159] width 400 height 43
click at [339, 270] on div "Inserir lâmina 1 de 1" at bounding box center [557, 244] width 1115 height 828
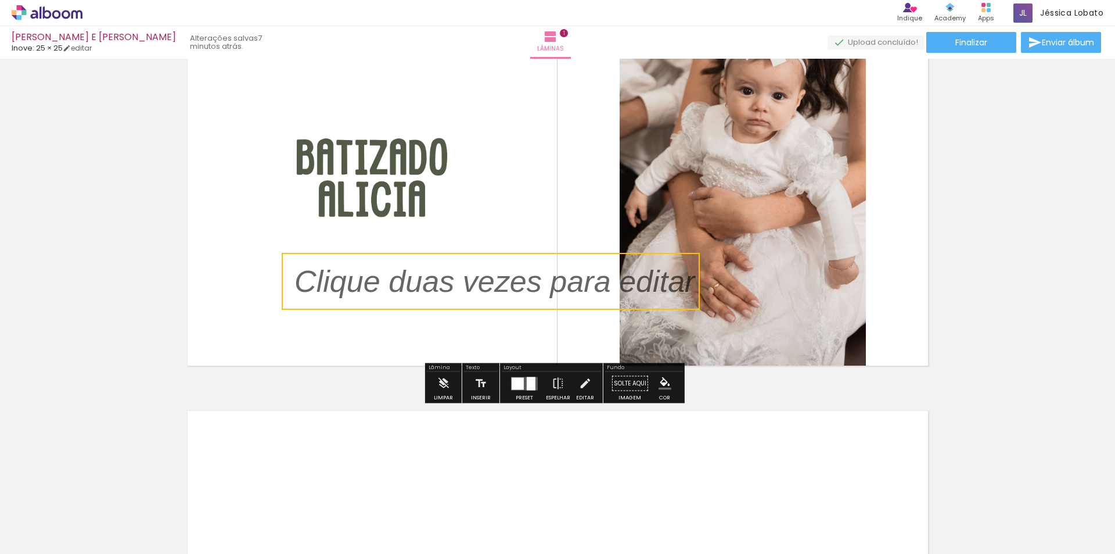
scroll to position [0, 0]
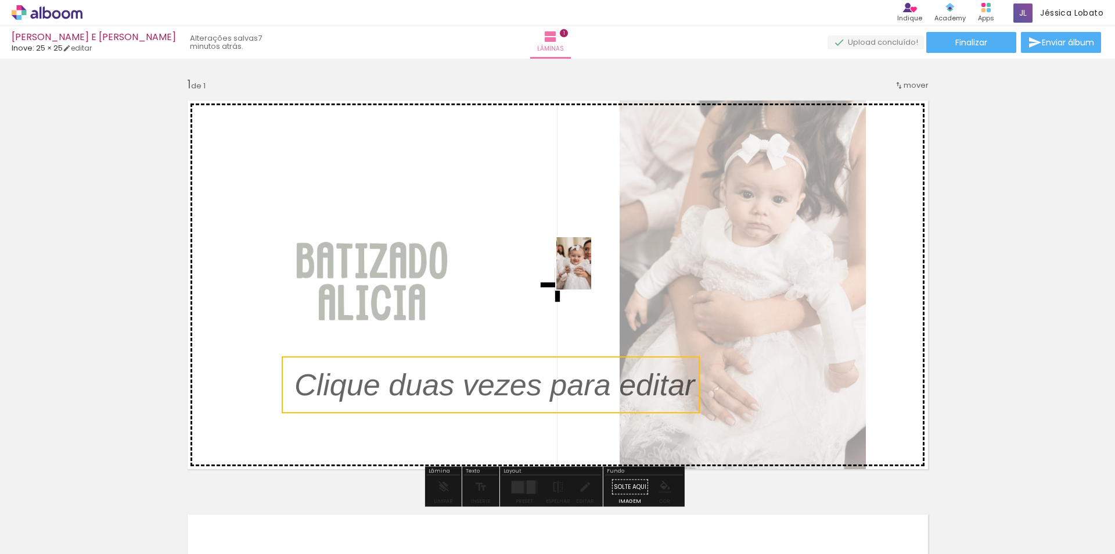
drag, startPoint x: 177, startPoint y: 526, endPoint x: 591, endPoint y: 272, distance: 485.8
click at [591, 272] on quentale-workspace at bounding box center [557, 277] width 1115 height 554
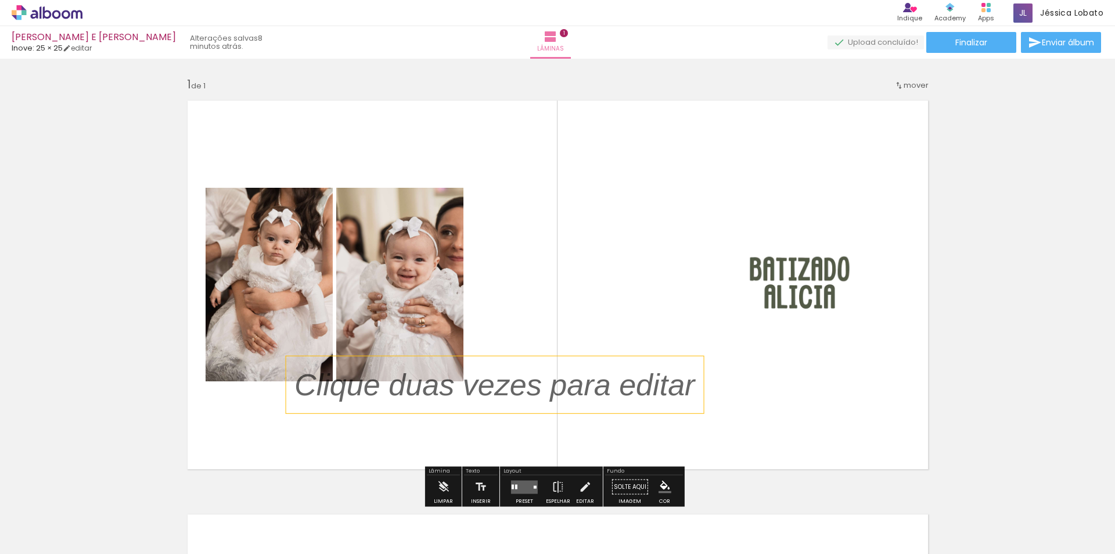
click at [483, 386] on p at bounding box center [504, 384] width 418 height 43
